Goal: Transaction & Acquisition: Register for event/course

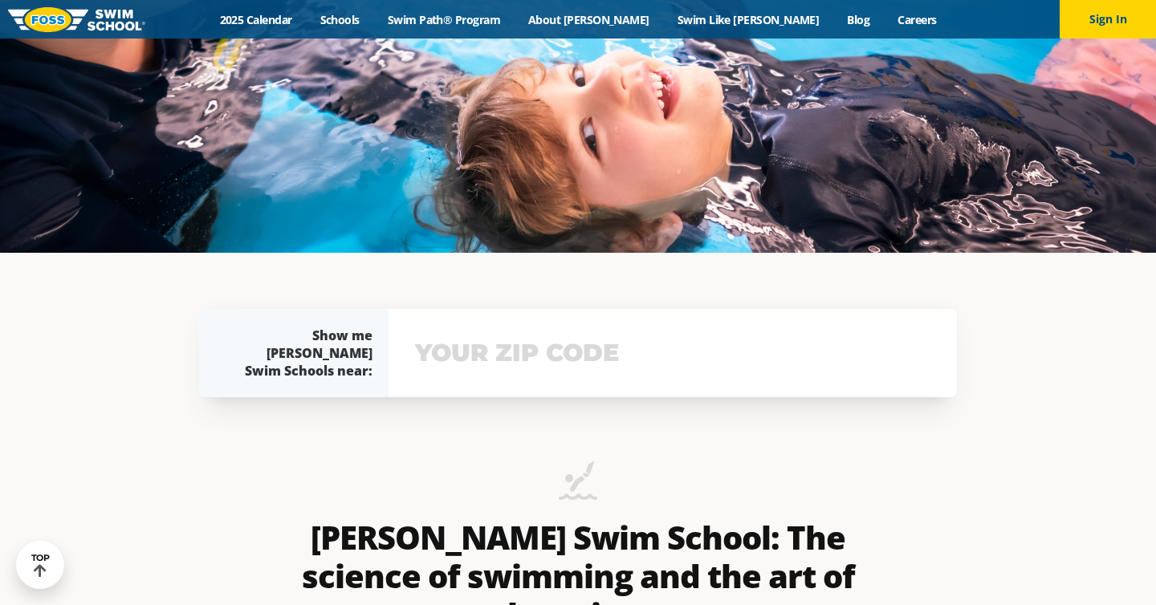
scroll to position [367, 0]
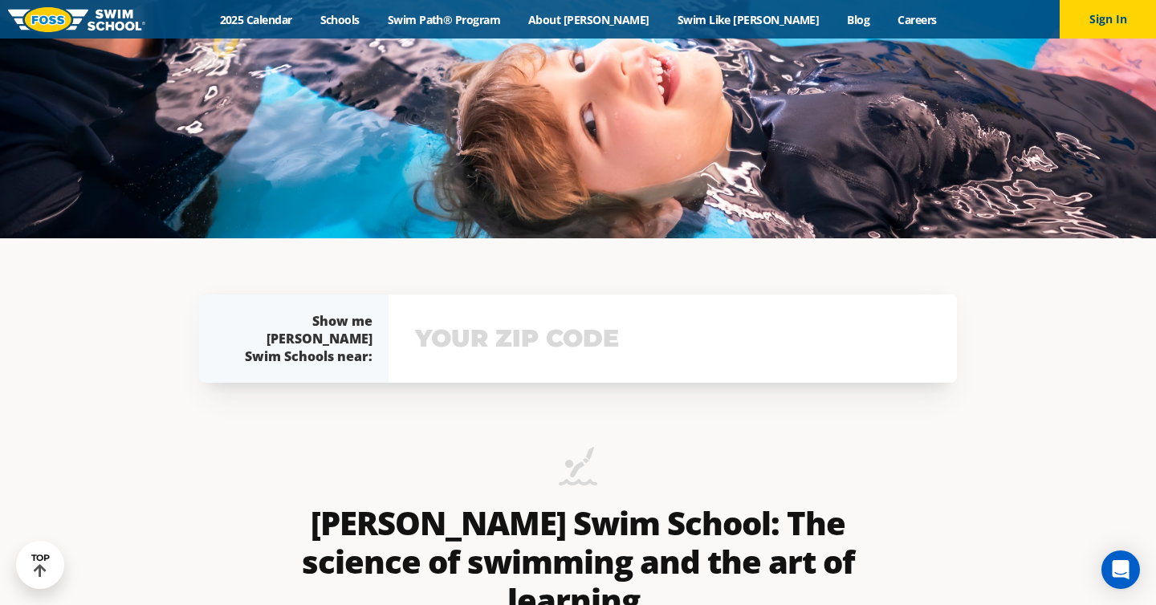
click at [643, 329] on input "text" at bounding box center [672, 338] width 523 height 47
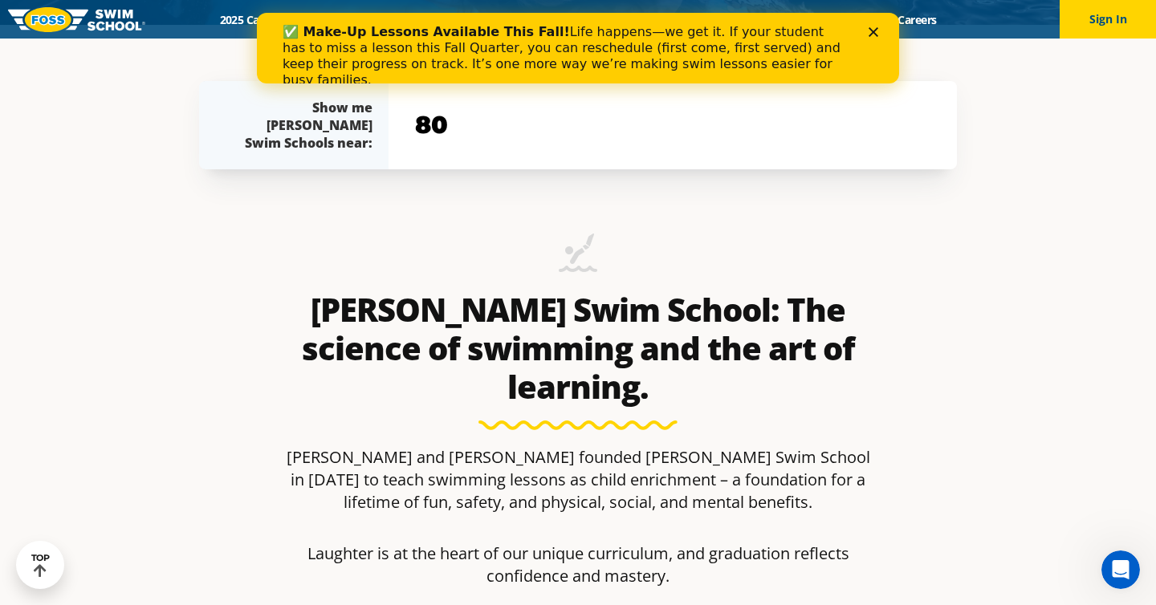
scroll to position [581, 0]
type input "80005"
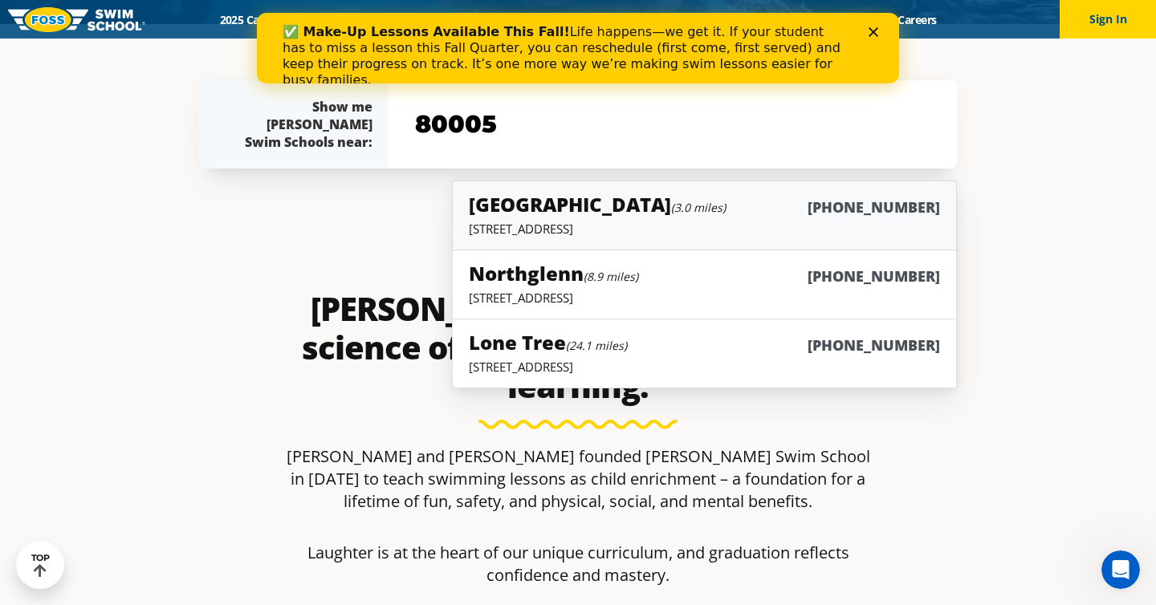
click at [690, 231] on p "[STREET_ADDRESS]" at bounding box center [704, 229] width 471 height 16
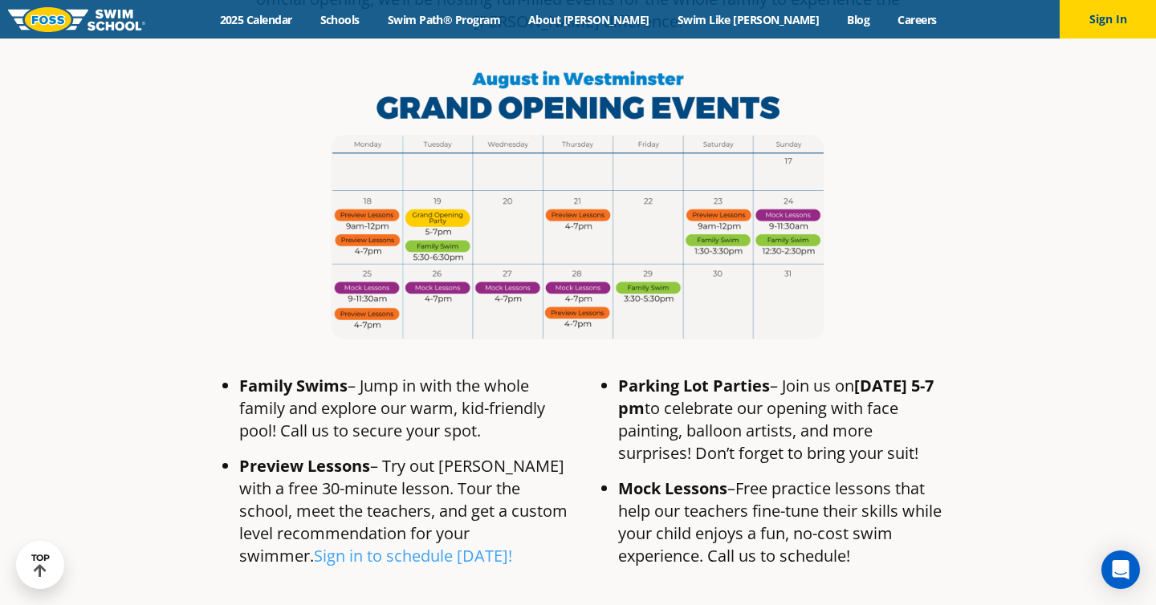
scroll to position [941, 0]
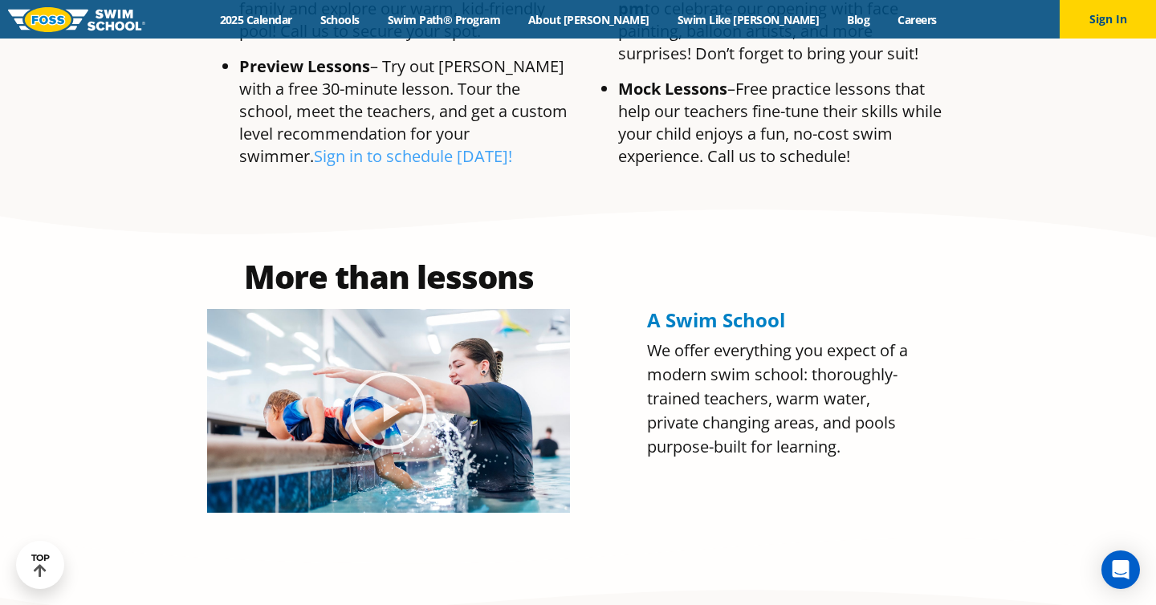
click at [406, 280] on div "More than lessons A Swim School We offer everything you expect of a modern swim…" at bounding box center [578, 387] width 774 height 381
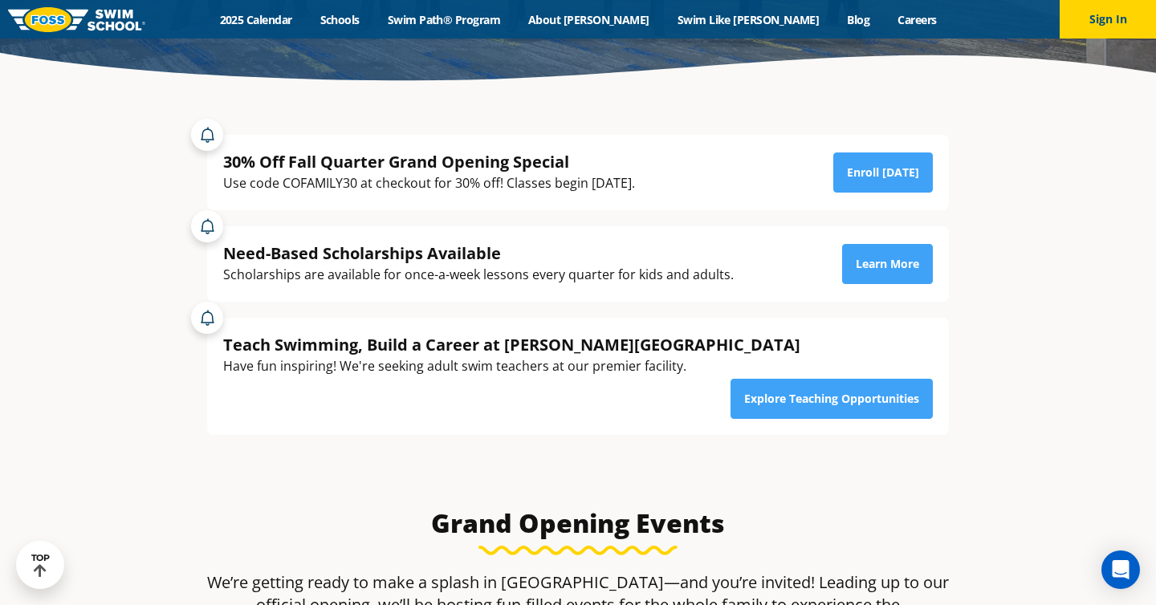
scroll to position [329, 0]
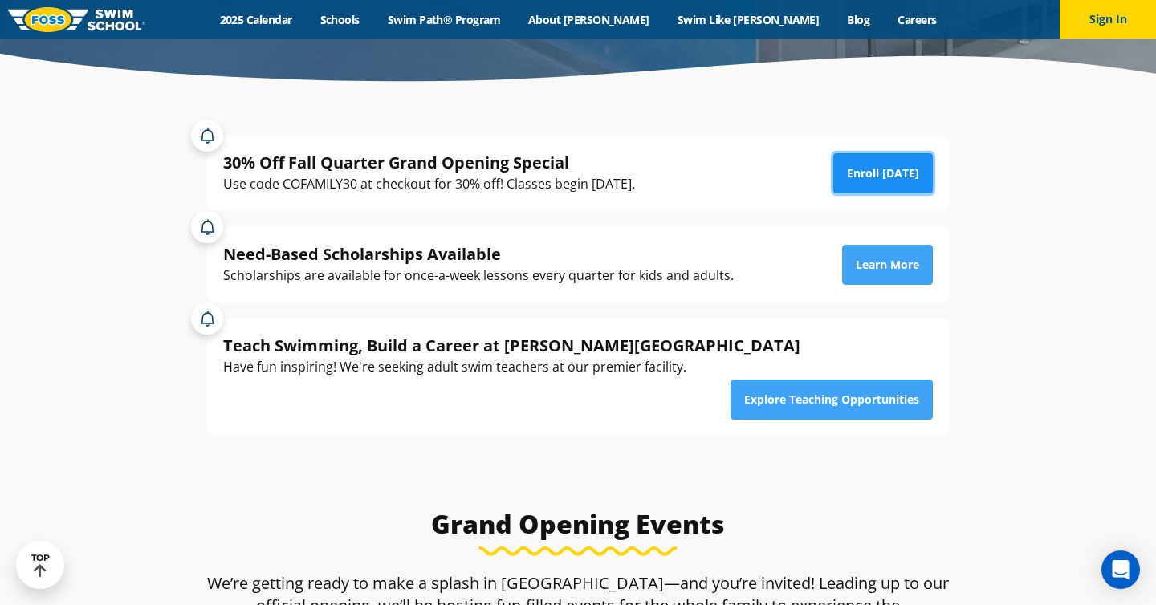
click at [891, 185] on link "Enroll Today" at bounding box center [883, 173] width 100 height 40
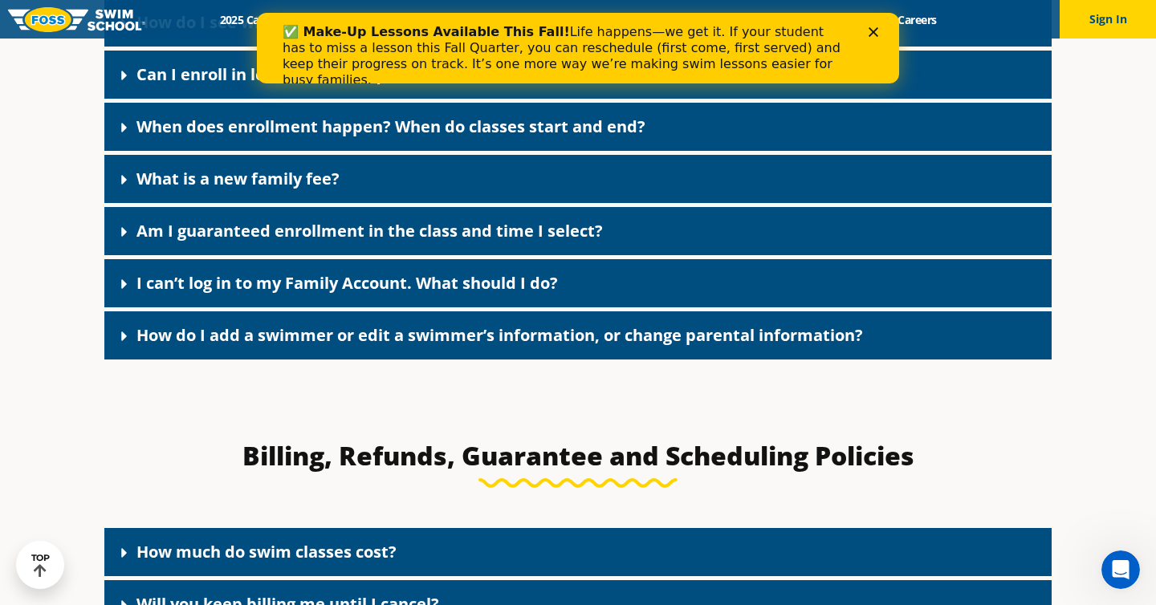
scroll to position [994, 0]
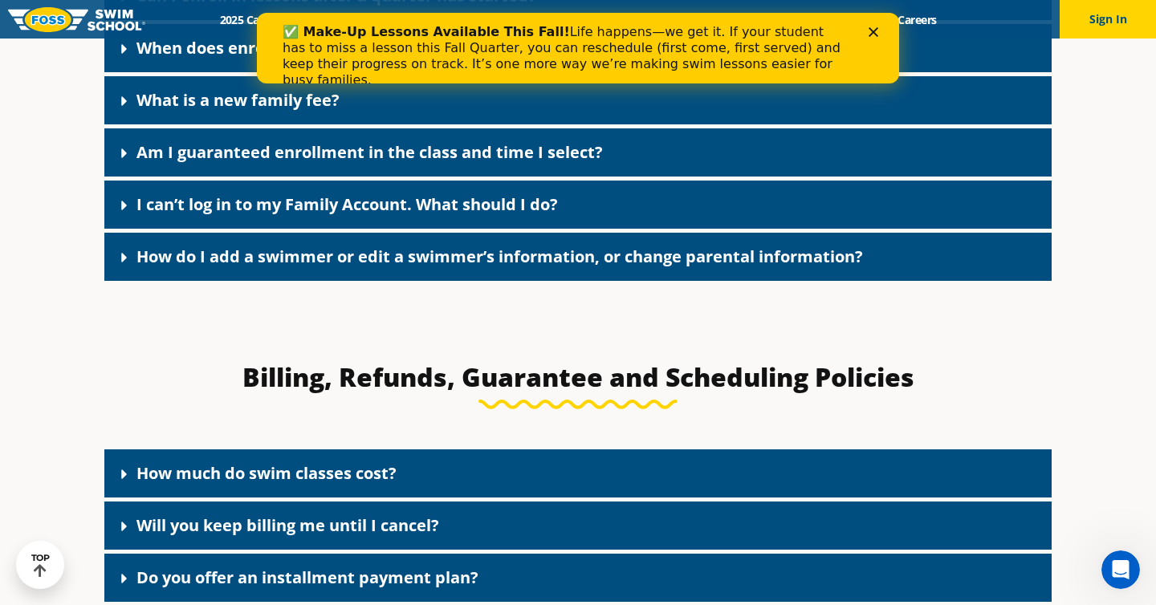
click at [408, 482] on div "How much do swim classes cost?" at bounding box center [577, 474] width 947 height 48
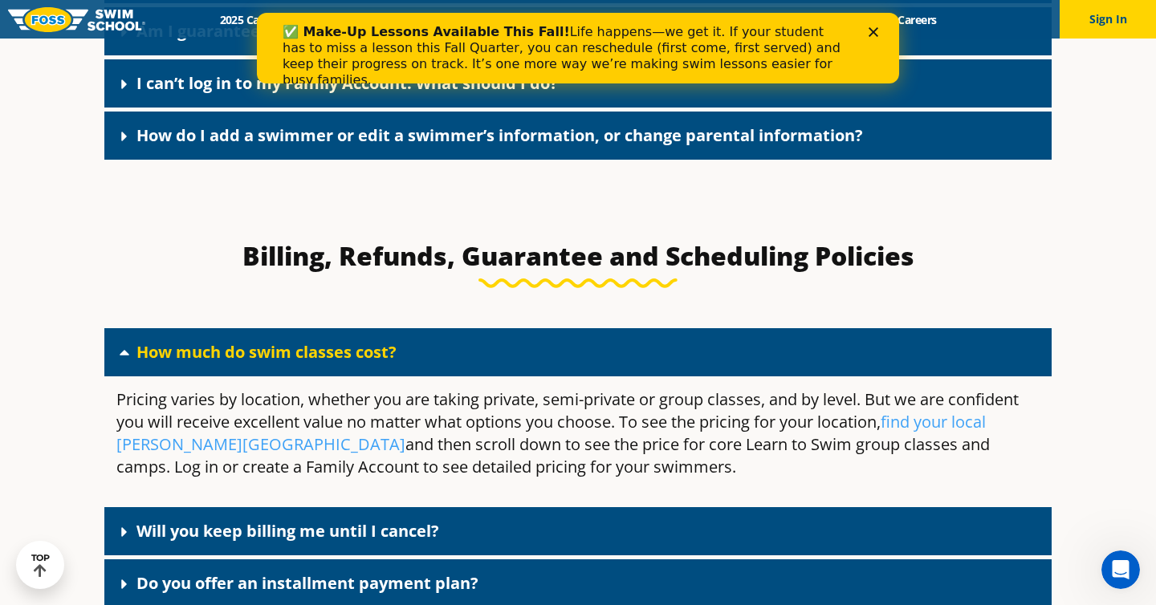
scroll to position [1116, 0]
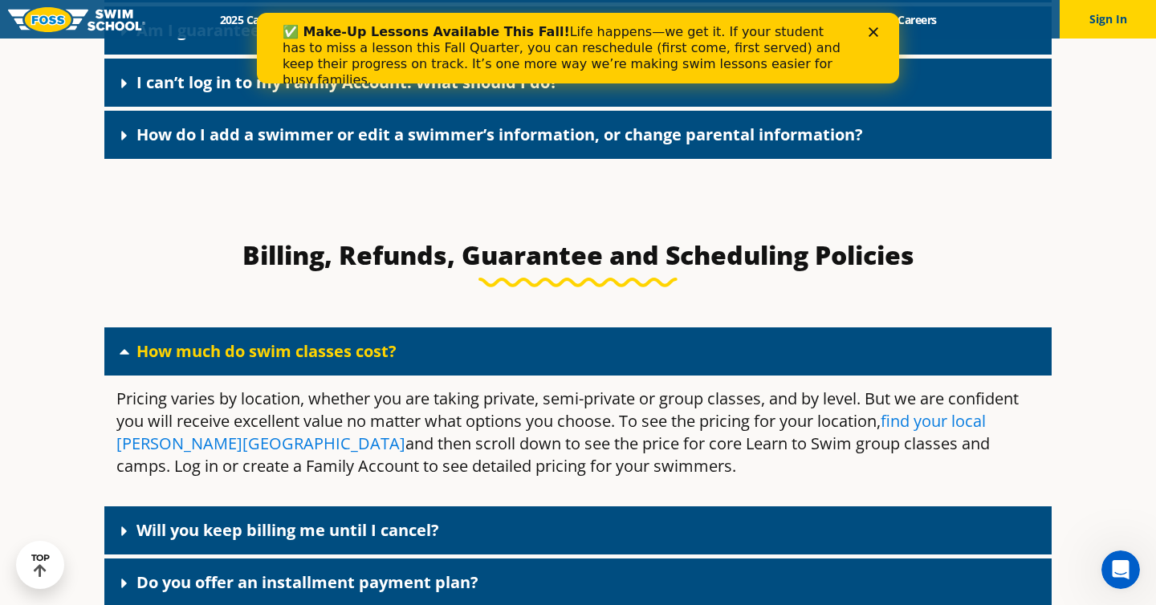
click at [143, 443] on link "find your local Foss Swim School" at bounding box center [550, 432] width 869 height 44
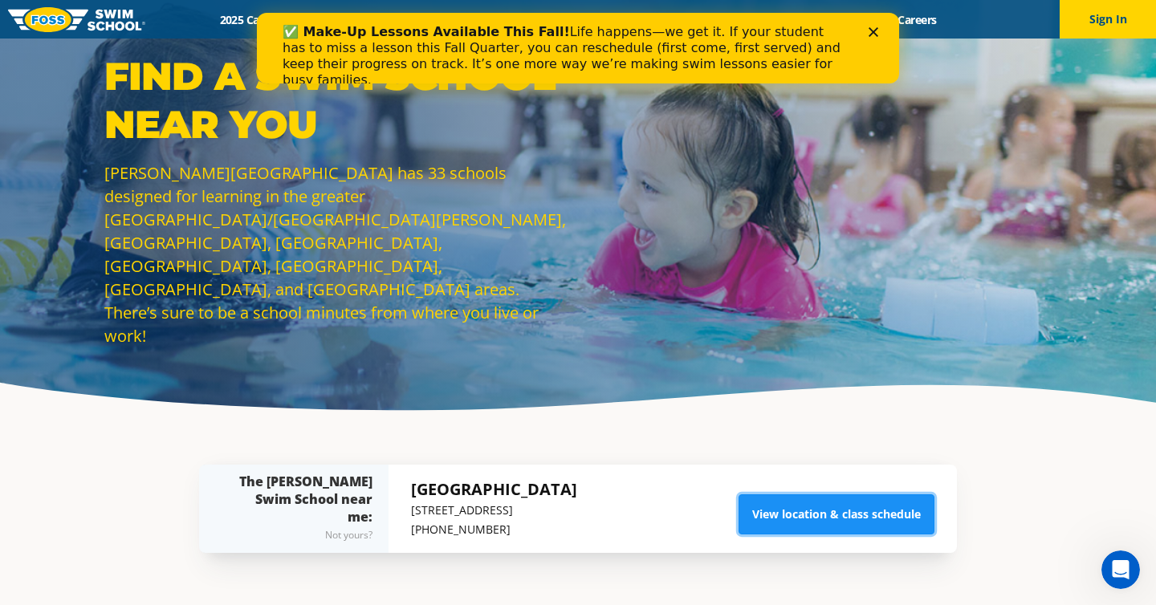
click at [849, 520] on link "View location & class schedule" at bounding box center [837, 515] width 196 height 40
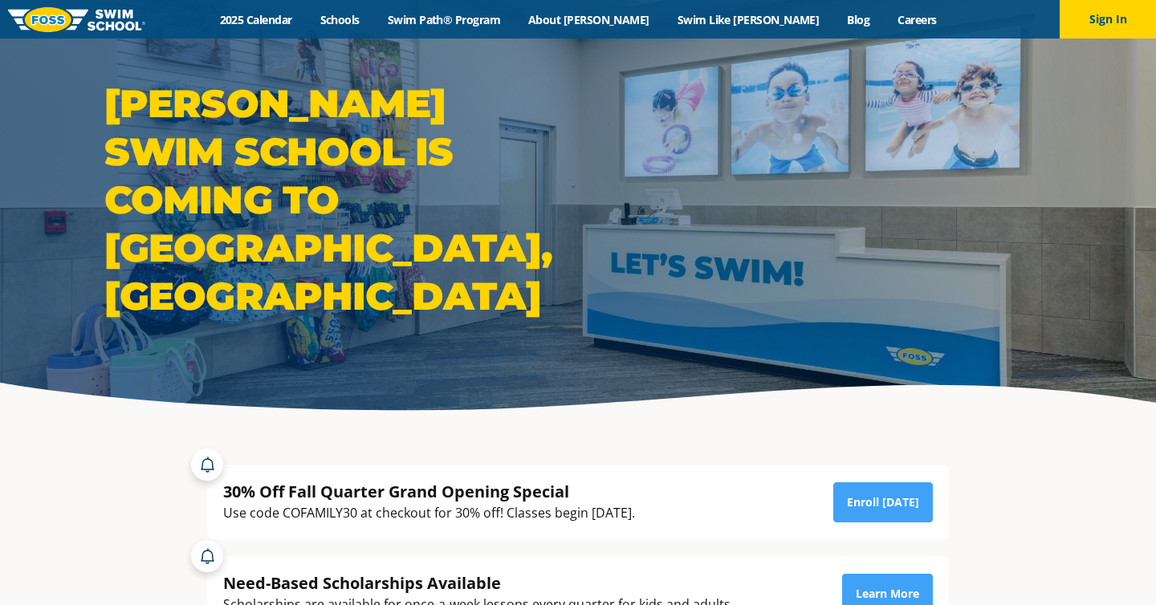
click at [849, 520] on link "Enroll [DATE]" at bounding box center [883, 502] width 100 height 40
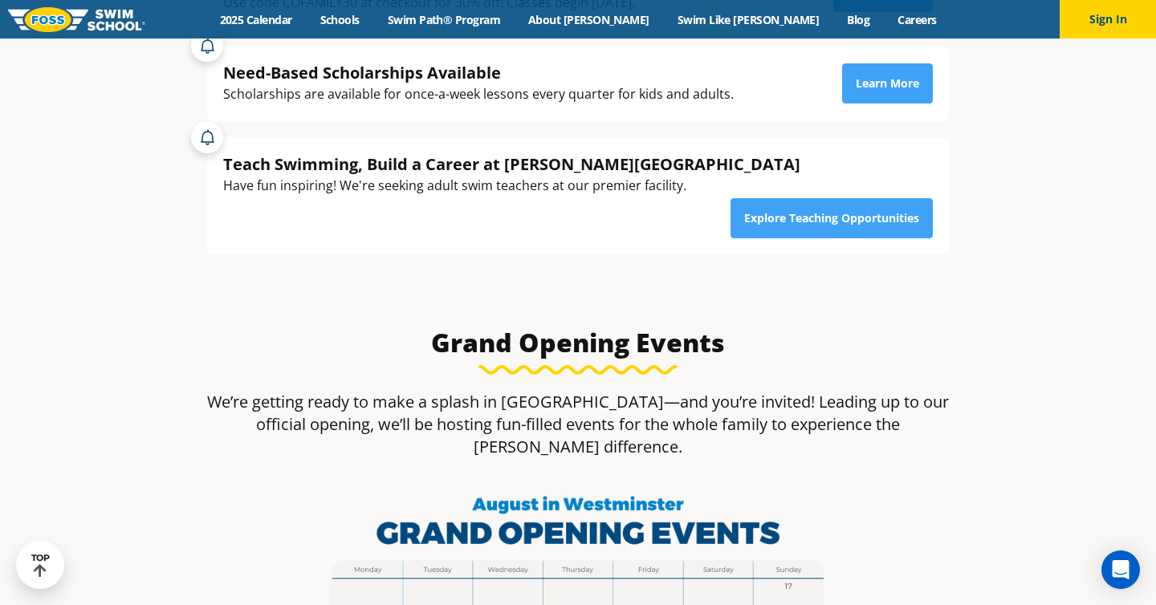
scroll to position [321, 0]
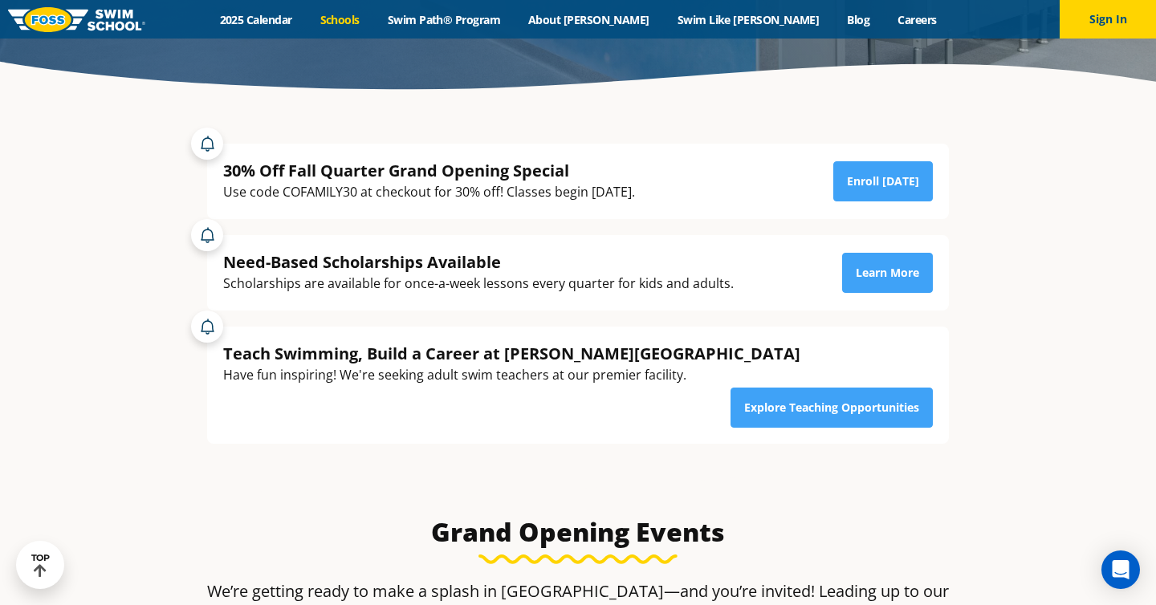
click at [373, 19] on link "Schools" at bounding box center [339, 19] width 67 height 15
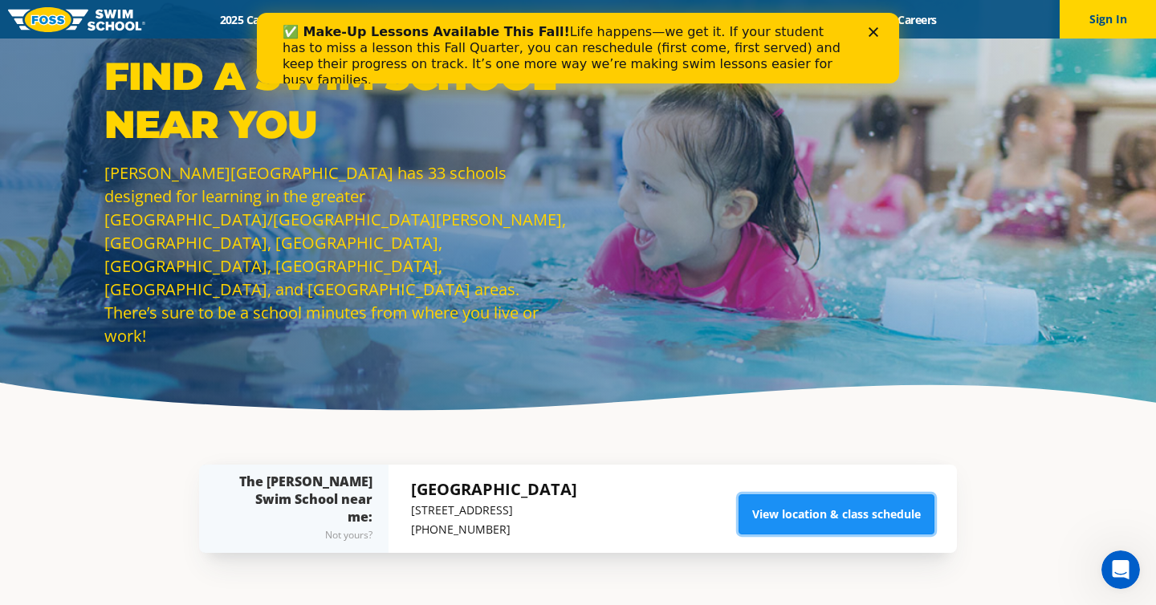
click at [852, 511] on link "View location & class schedule" at bounding box center [837, 515] width 196 height 40
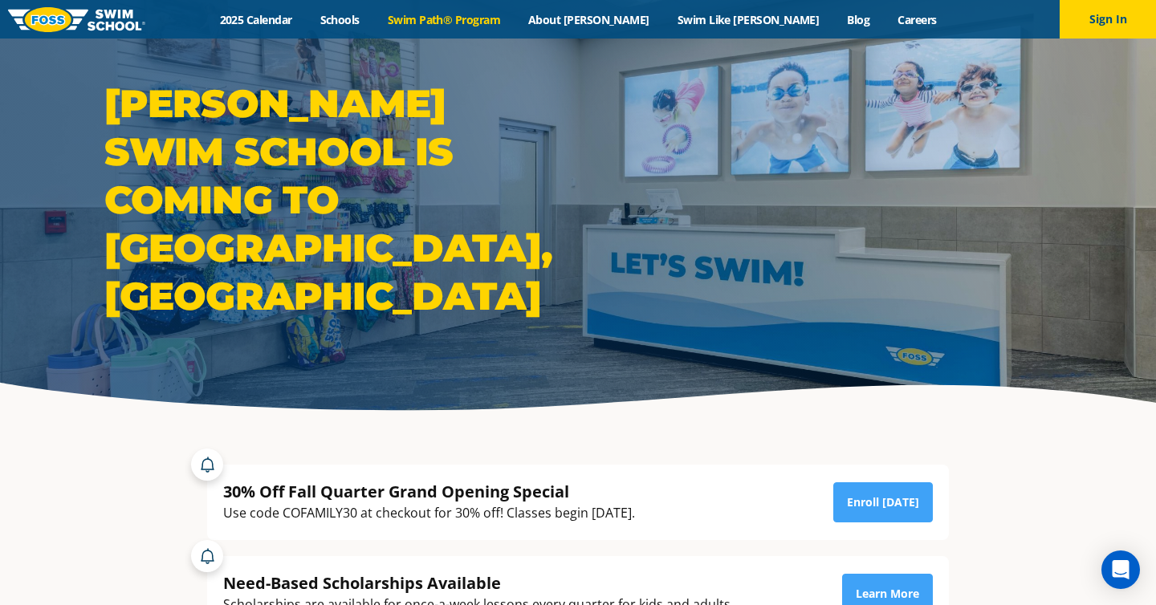
click at [514, 18] on link "Swim Path® Program" at bounding box center [443, 19] width 140 height 15
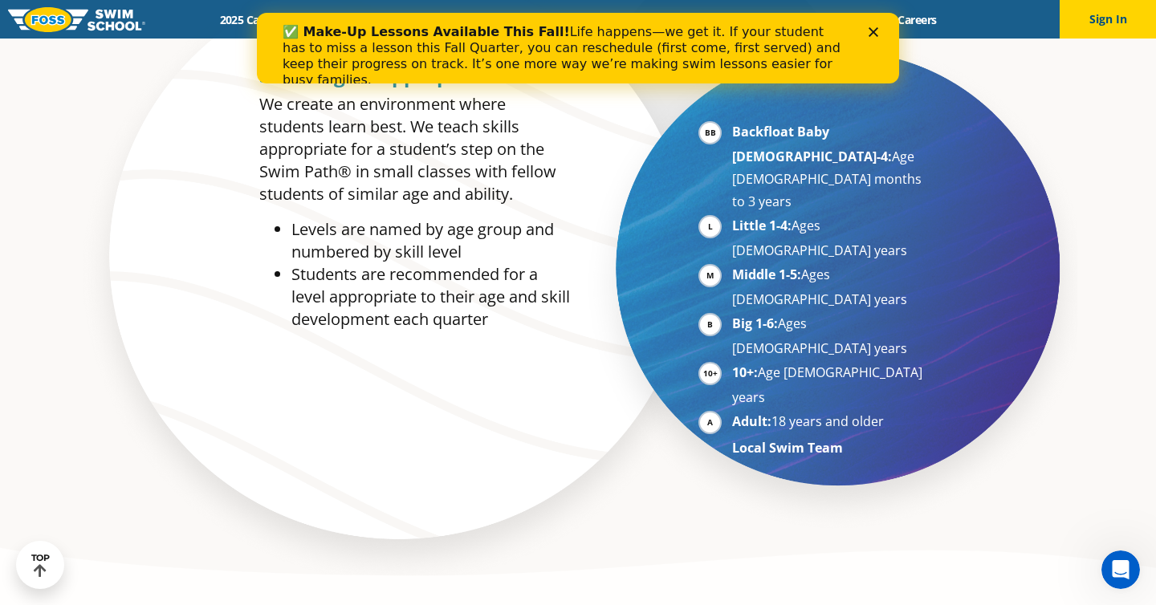
scroll to position [854, 0]
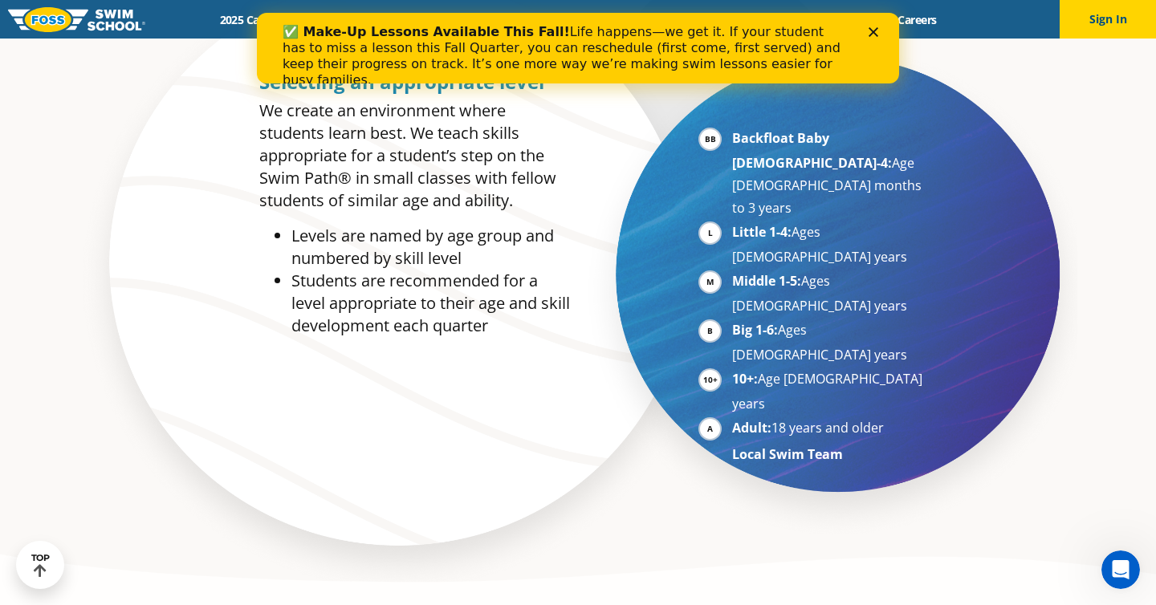
click at [876, 25] on div "✅ Make-Up Lessons Available This Fall! Life happens—we get it. If your student …" at bounding box center [578, 56] width 642 height 74
click at [876, 31] on icon "Close" at bounding box center [874, 32] width 10 height 10
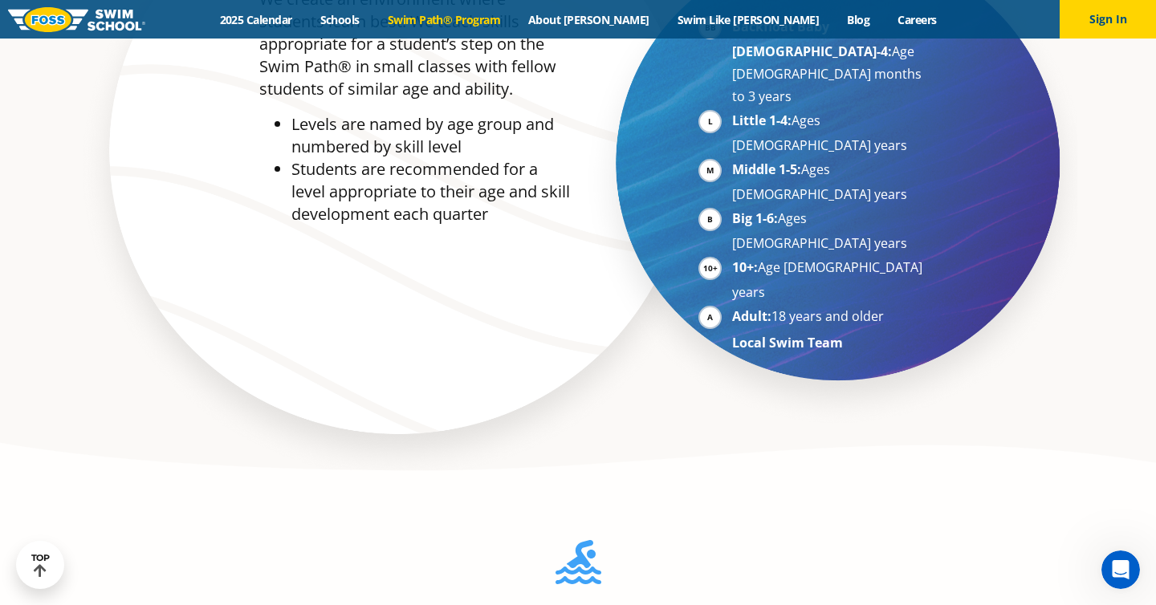
scroll to position [1382, 0]
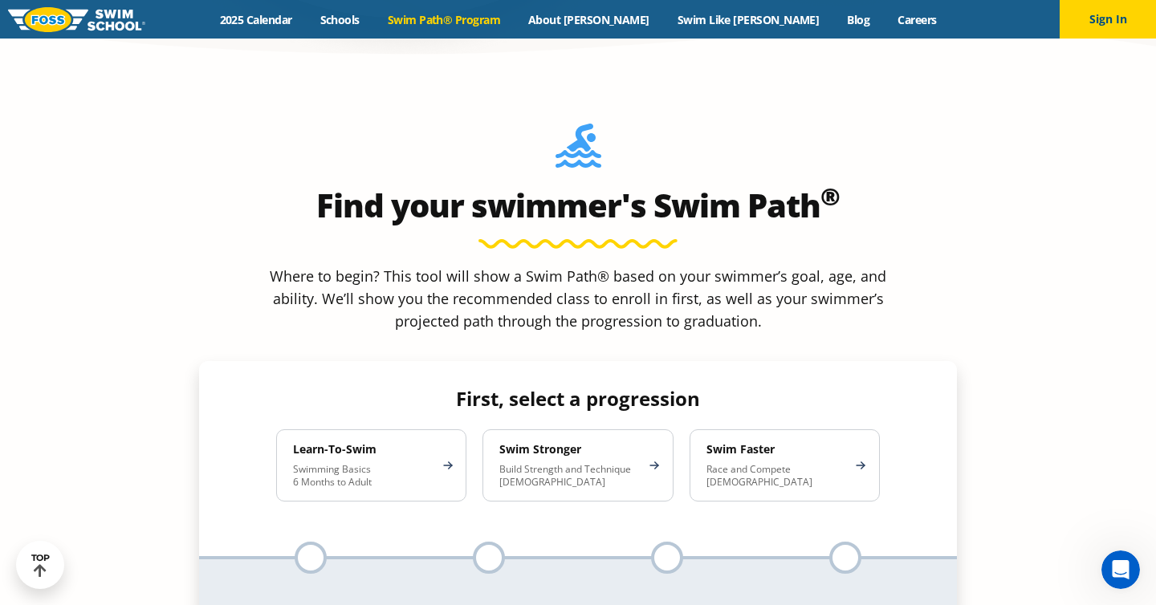
click at [677, 361] on div "Change progression First, select a progression Learn-To-Swim Swimming Basics 6 …" at bounding box center [578, 488] width 758 height 254
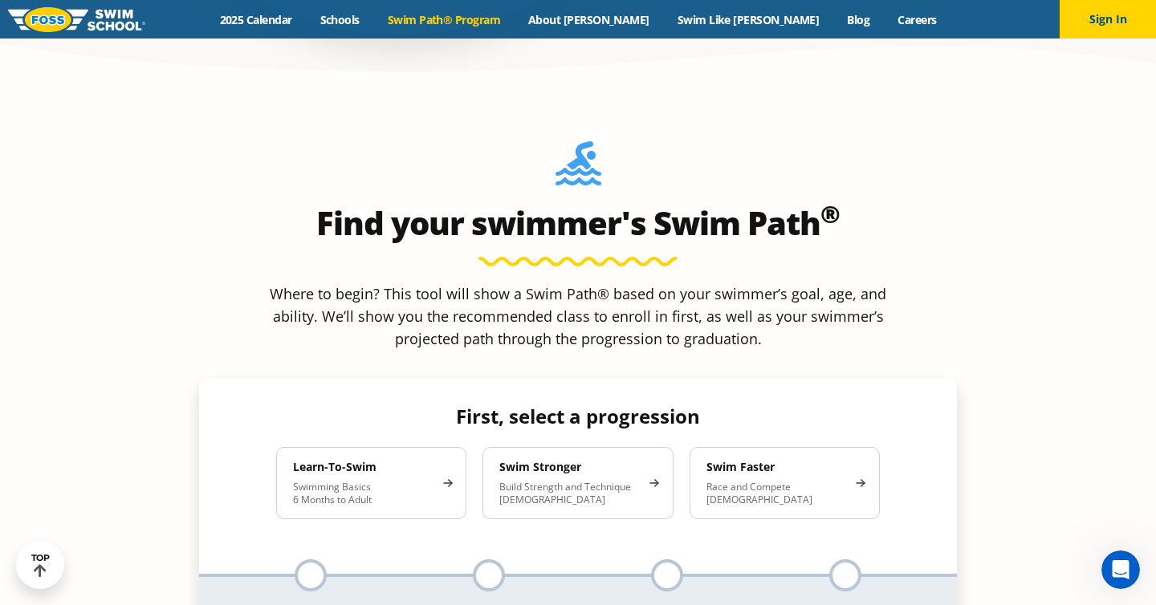
scroll to position [1362, 0]
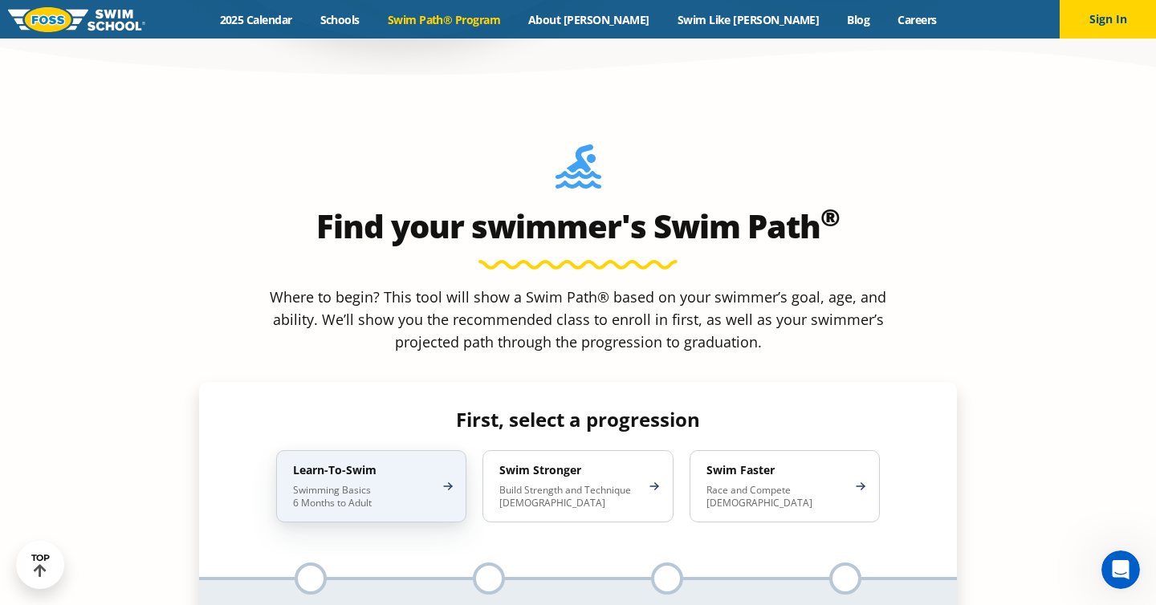
click at [429, 484] on p "Swimming Basics 6 Months to Adult" at bounding box center [363, 497] width 140 height 26
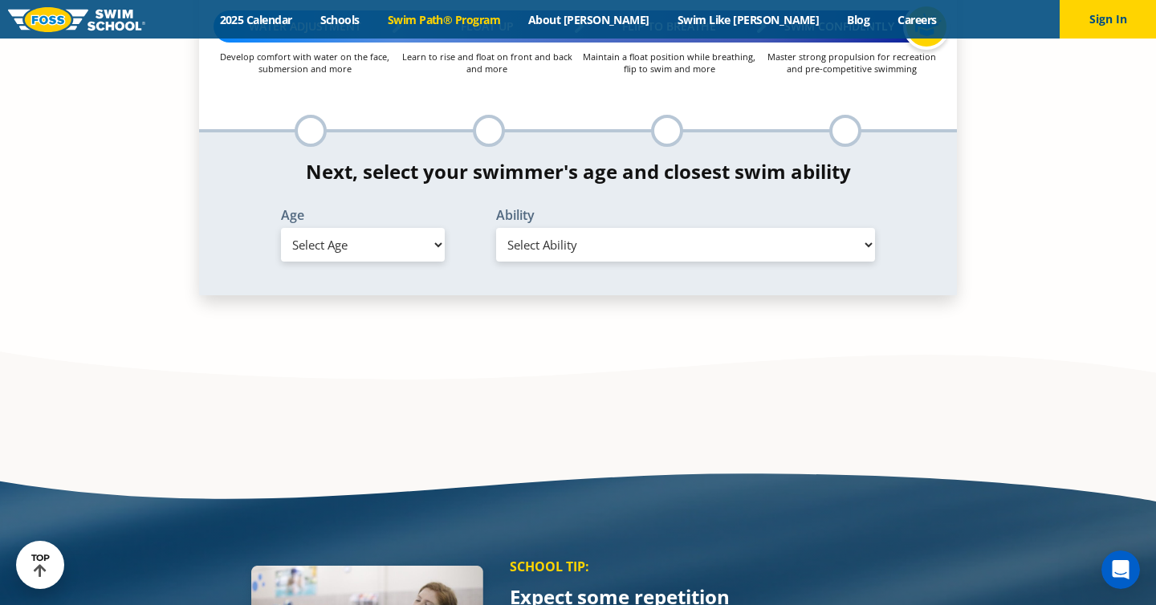
scroll to position [1662, 0]
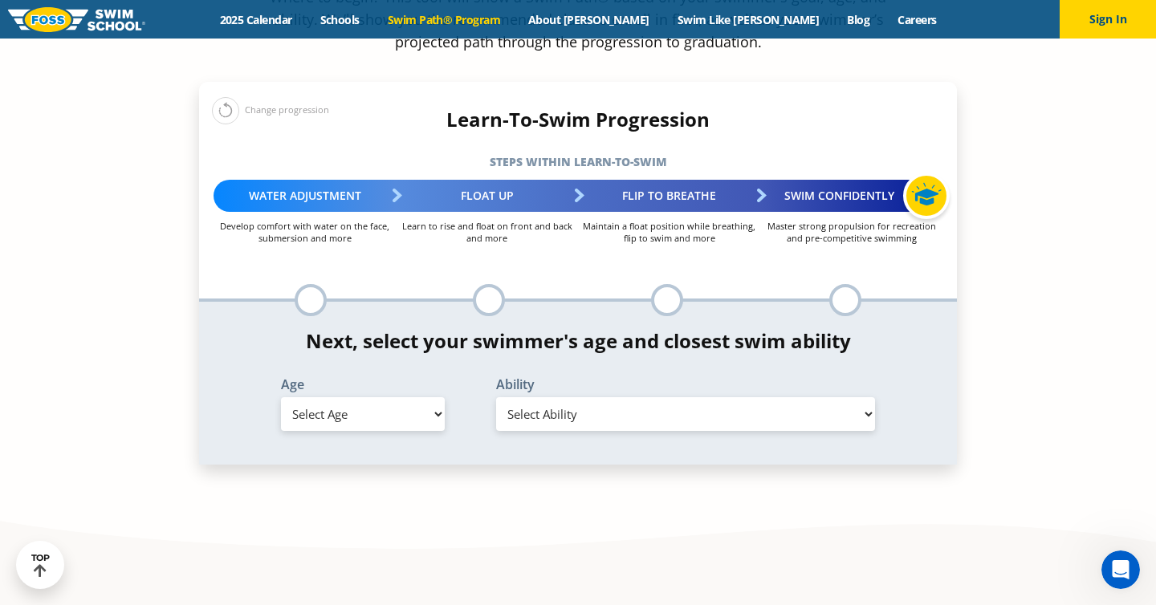
click at [442, 397] on select "Select Age [DEMOGRAPHIC_DATA] months - 1 year 1 year 2 years 3 years 4 years 5 …" at bounding box center [363, 414] width 164 height 34
select select "1-year"
click at [281, 397] on select "Select Age [DEMOGRAPHIC_DATA] months - 1 year 1 year 2 years 3 years 4 years 5 …" at bounding box center [363, 414] width 164 height 34
click at [624, 397] on select "Select Ability First in-water experience Comfortable with water poured over the…" at bounding box center [685, 414] width 379 height 34
select select "1-year-comfortable-with-water-poured-over-their-head-but-not-eyes-and-ears"
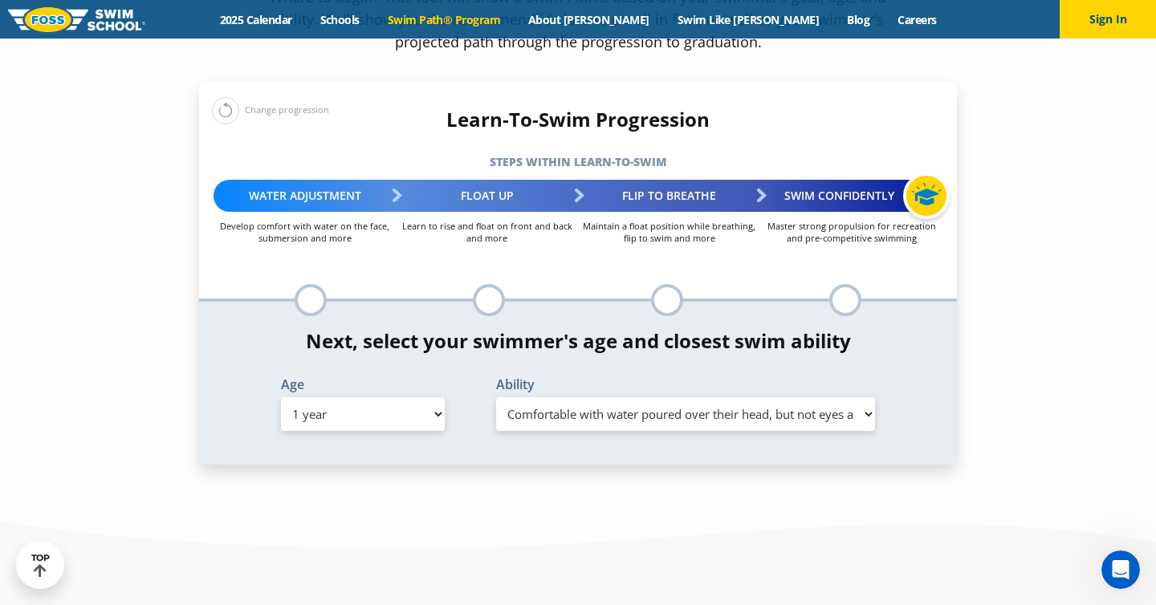
click at [496, 397] on select "Select Ability First in-water experience Comfortable with water poured over the…" at bounding box center [685, 414] width 379 height 34
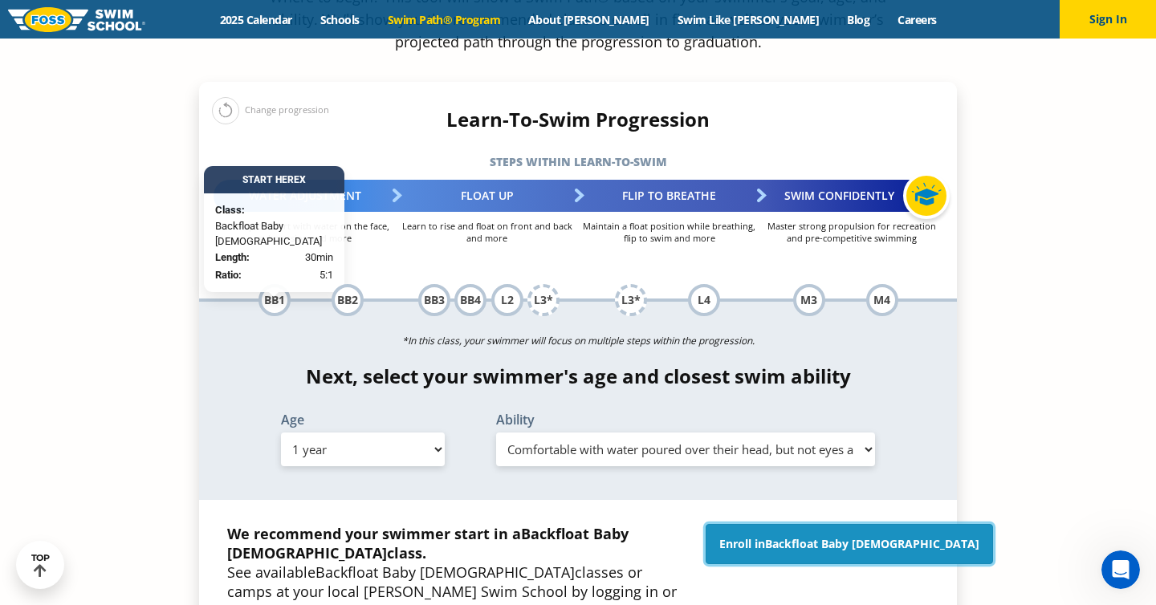
click at [880, 524] on link "Enroll in Backfloat Baby [DEMOGRAPHIC_DATA]" at bounding box center [849, 544] width 287 height 40
